Goal: Task Accomplishment & Management: Manage account settings

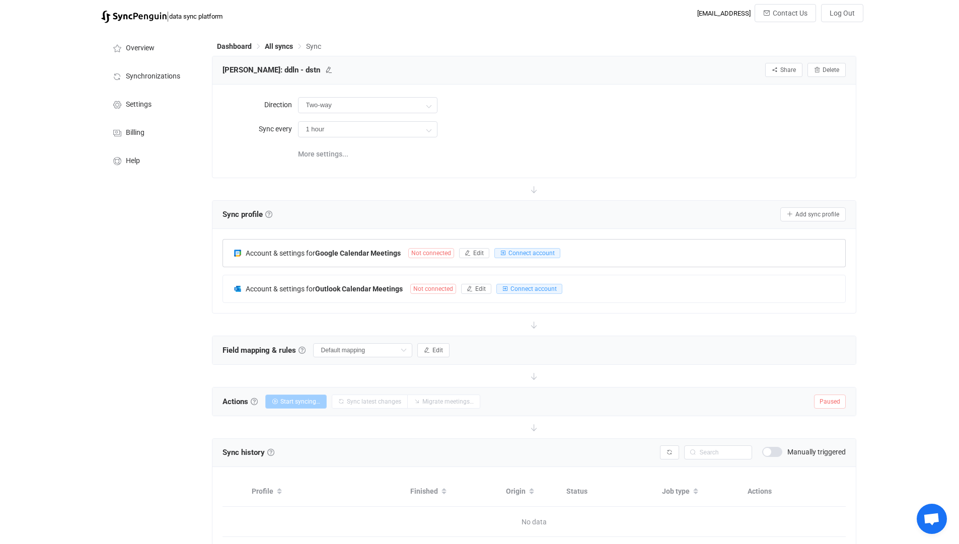
click at [617, 245] on div "Account & settings for Google Calendar Meetings Not connected Edit Connect acco…" at bounding box center [534, 253] width 622 height 27
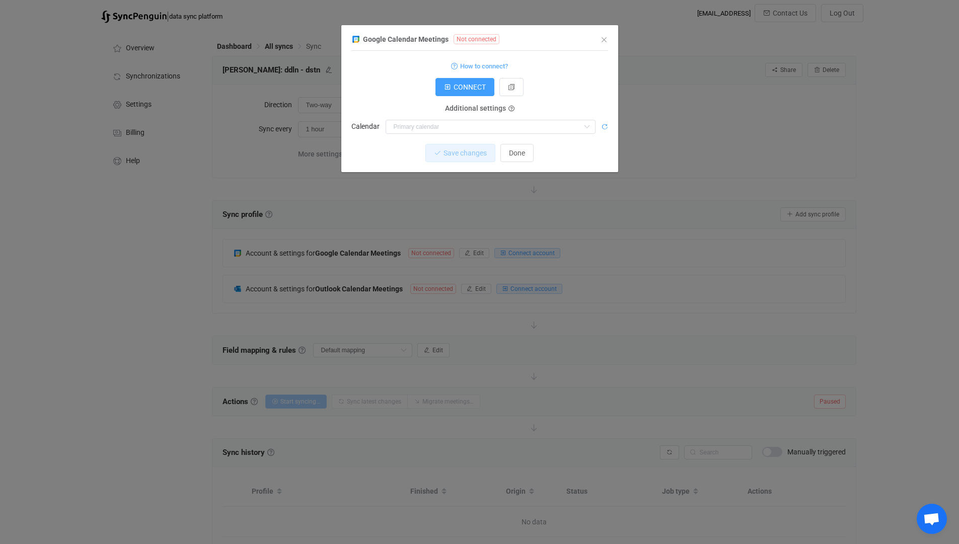
click at [605, 127] on icon "dialog" at bounding box center [604, 126] width 7 height 7
click at [680, 162] on div "Google Calendar Meetings Not connected 1 Standard output: Output saved to the f…" at bounding box center [479, 272] width 959 height 544
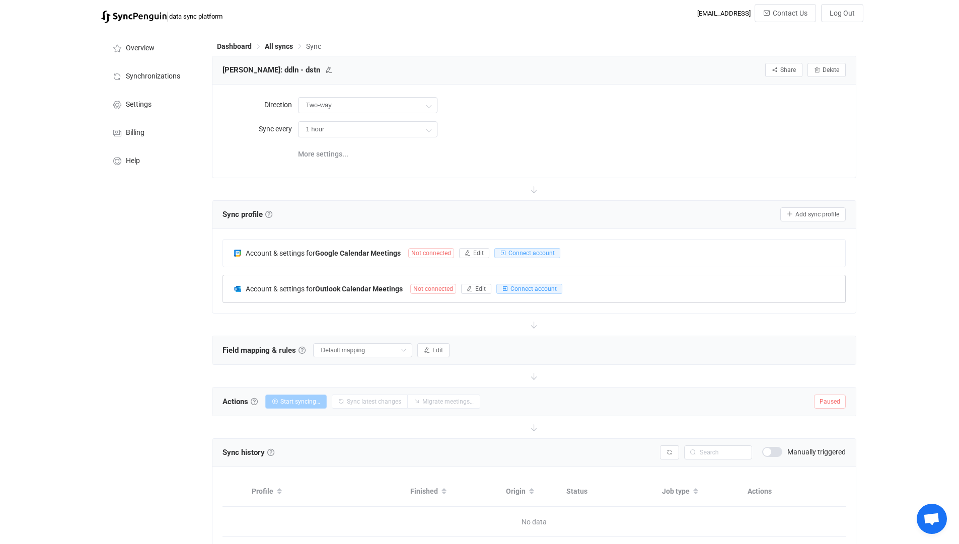
click at [588, 291] on div "Account & settings for Outlook Calendar Meetings Not connected Edit Connect acc…" at bounding box center [534, 288] width 622 height 27
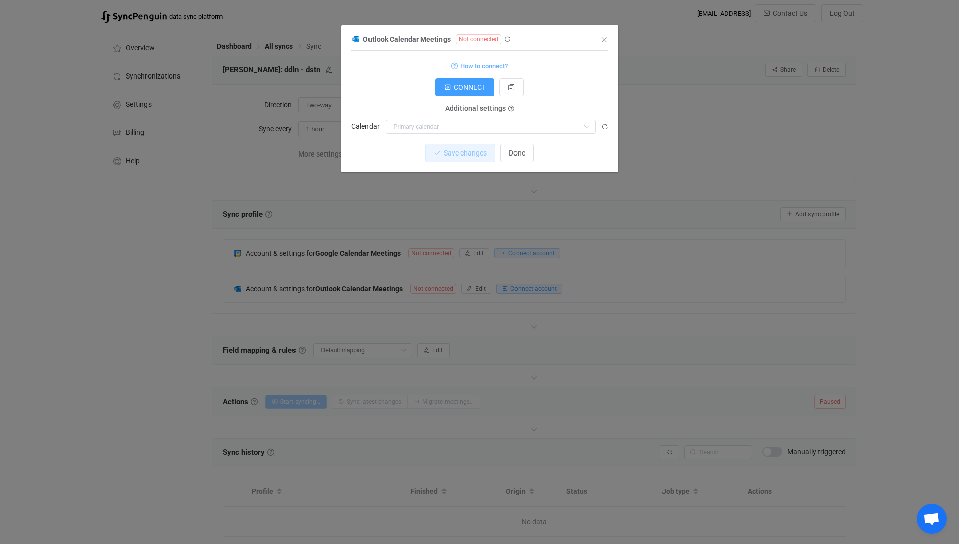
click at [608, 132] on div "Outlook Calendar Meetings Not connected 1 { { "connectionType": "default" } Sta…" at bounding box center [479, 102] width 277 height 139
click at [607, 127] on icon "dialog" at bounding box center [604, 126] width 7 height 7
click at [649, 157] on div "Outlook Calendar Meetings Not connected 1 { { "connectionType": "default" } Sta…" at bounding box center [479, 272] width 959 height 544
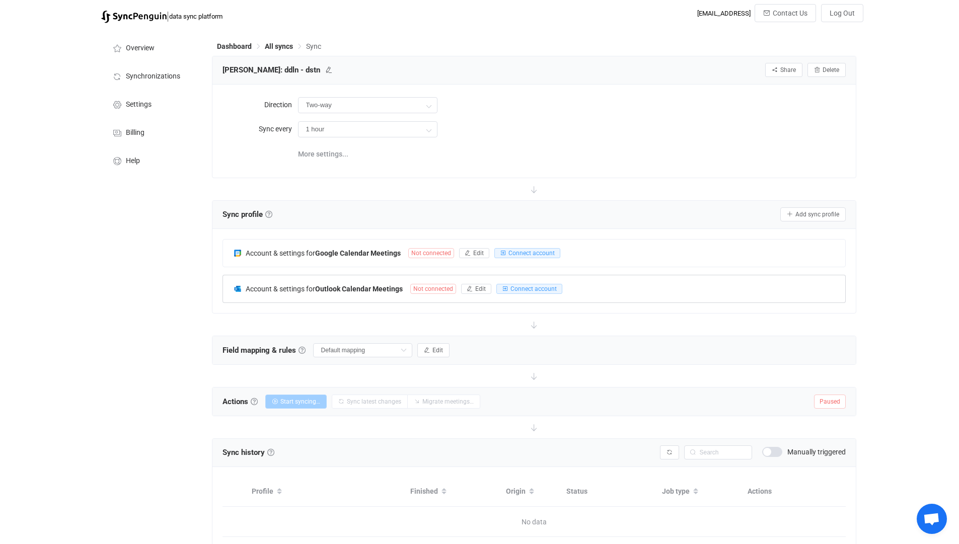
click at [587, 283] on div "Account & settings for Outlook Calendar Meetings Not connected Edit Connect acc…" at bounding box center [534, 288] width 622 height 27
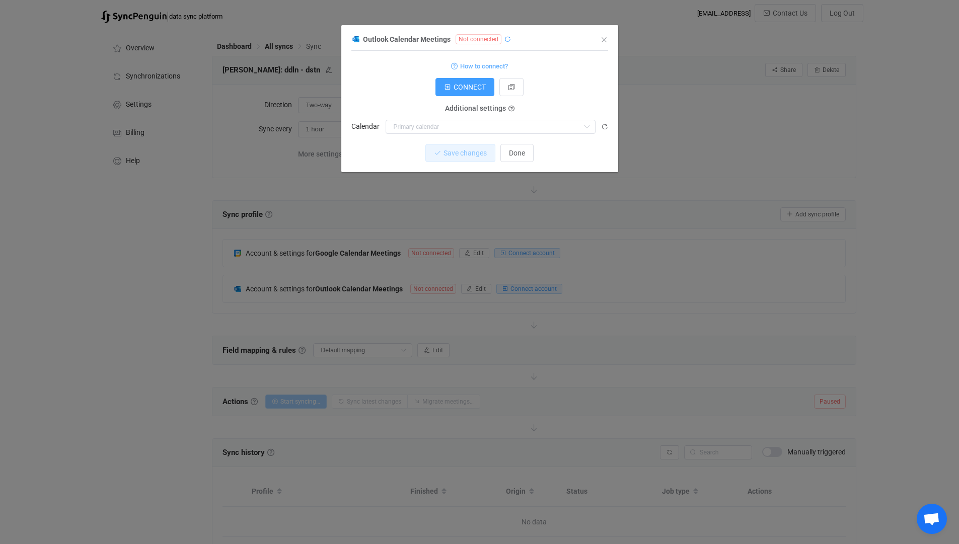
click at [505, 41] on icon "dialog" at bounding box center [507, 39] width 7 height 7
click at [163, 286] on div "Outlook Calendar Meetings Not connected 1 { { "connectionType": "default" } Sta…" at bounding box center [479, 272] width 959 height 544
